Goal: Check status: Check status

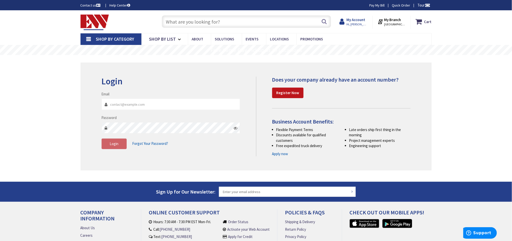
type input "[EMAIL_ADDRESS][DOMAIN_NAME]"
click at [364, 21] on strong "My Account" at bounding box center [355, 19] width 19 height 5
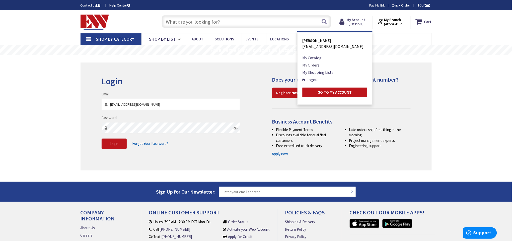
click at [310, 64] on link "My Orders" at bounding box center [311, 65] width 17 height 6
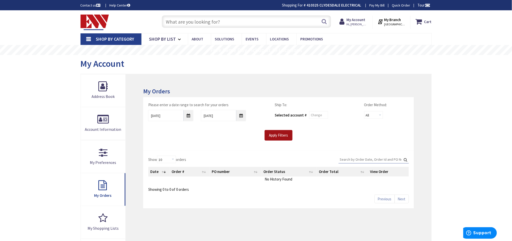
click at [265, 134] on input "Apply Filters" at bounding box center [279, 135] width 28 height 11
